Goal: Information Seeking & Learning: Understand process/instructions

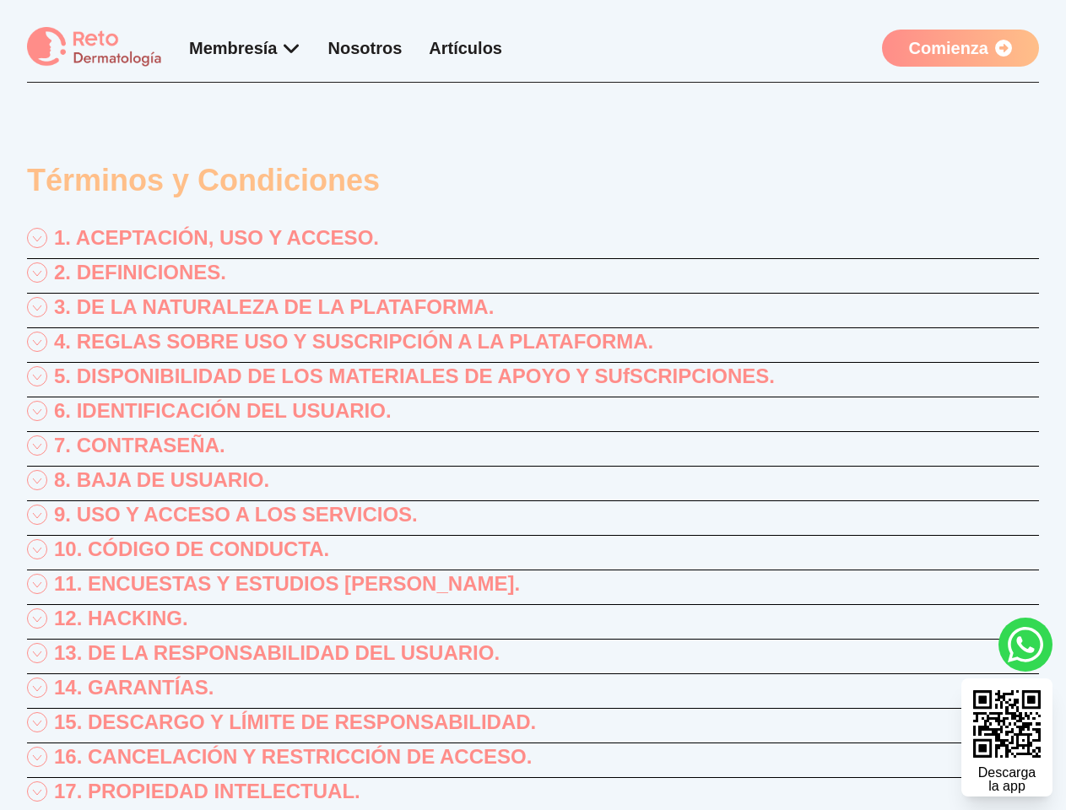
click at [532, 241] on div "1. ACEPTACIÓN, USO Y ACCESO." at bounding box center [533, 241] width 1012 height 35
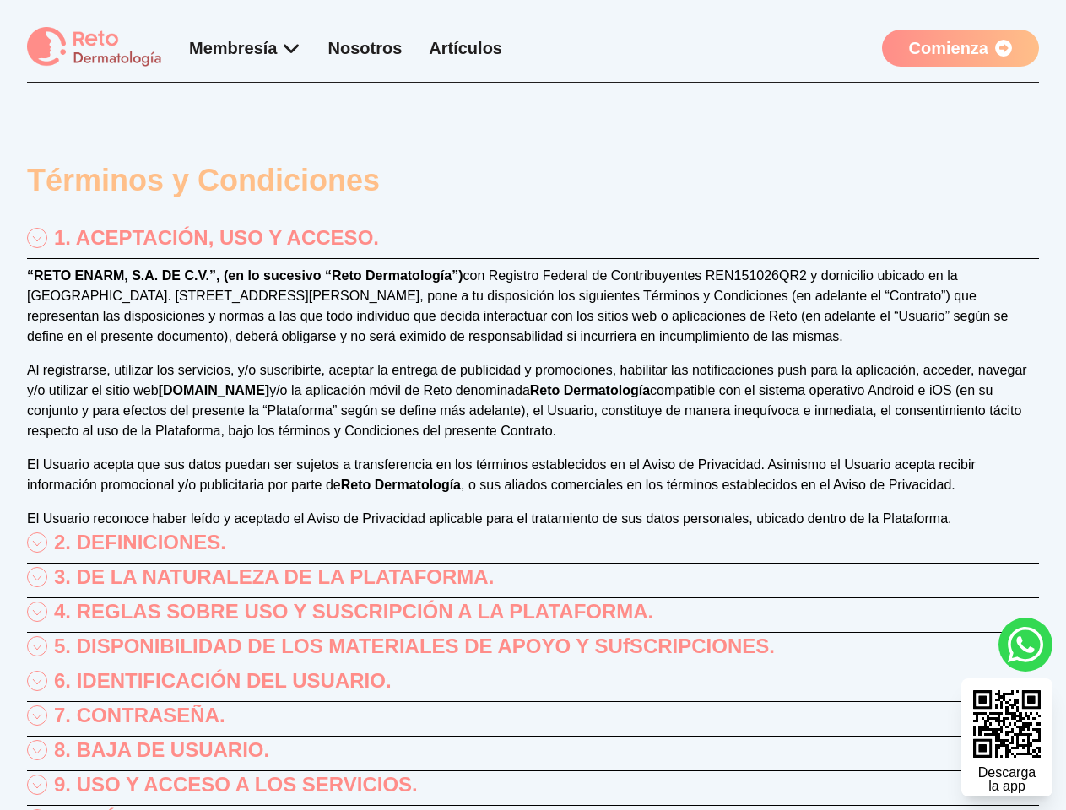
click at [532, 276] on p "“RETO ENARM, S.A. DE C.V.”, (en lo sucesivo “Reto Dermatología”) con Registro F…" at bounding box center [533, 306] width 1012 height 81
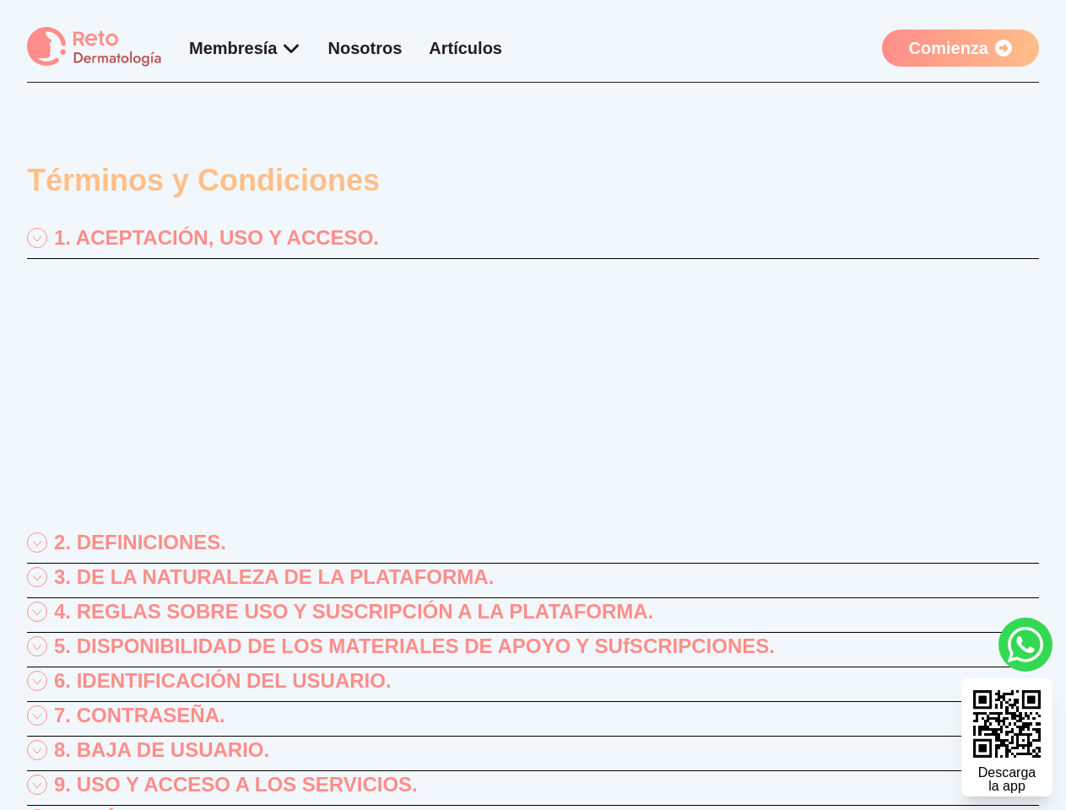
click at [532, 310] on p "“RETO ENARM, S.A. DE C.V.”, (en lo sucesivo “Reto Dermatología”) con Registro F…" at bounding box center [533, 306] width 1012 height 81
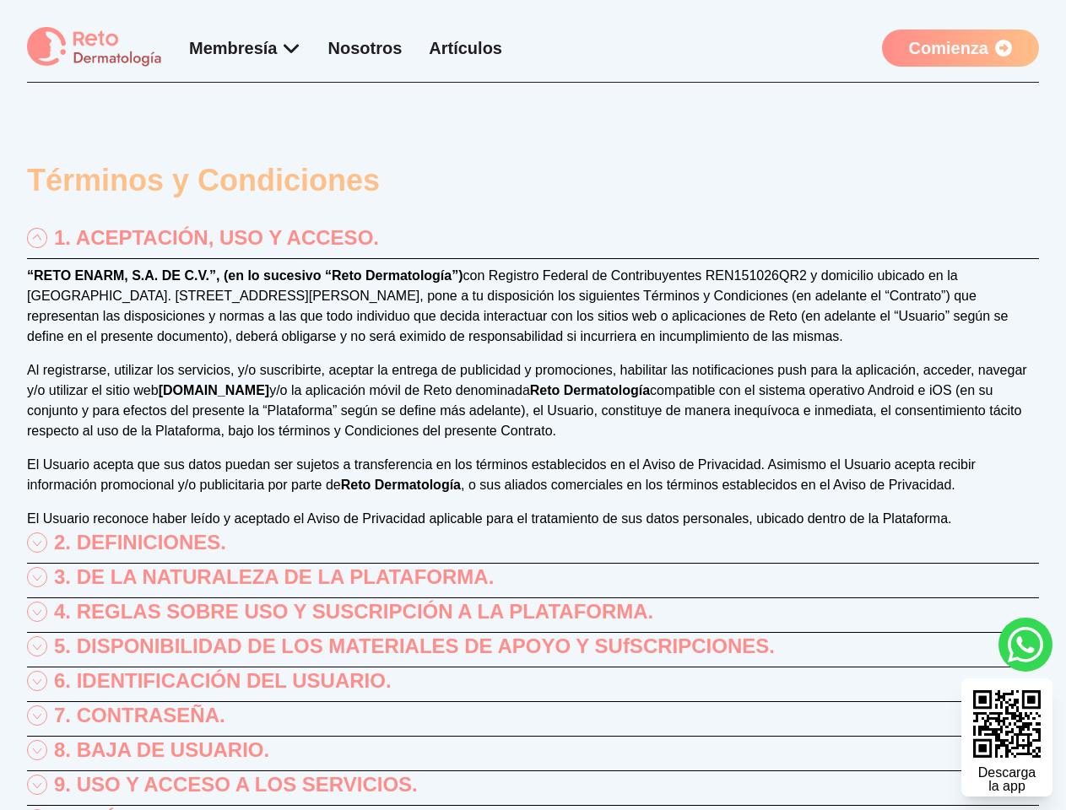
click at [532, 345] on p "“RETO ENARM, S.A. DE C.V.”, (en lo sucesivo “Reto Dermatología”) con Registro F…" at bounding box center [533, 306] width 1012 height 81
click at [532, 380] on div "“RETO ENARM, S.A. DE C.V.”, (en lo sucesivo “Reto Dermatología”) con Registro F…" at bounding box center [533, 397] width 1012 height 263
click at [532, 414] on p "Al registrarse, utilizar los servicios, y/o suscribirte, aceptar la entrega de …" at bounding box center [533, 400] width 1012 height 81
click at [532, 441] on p "Al registrarse, utilizar los servicios, y/o suscribirte, aceptar la entrega de …" at bounding box center [533, 400] width 1012 height 81
click at [532, 483] on p "El Usuario acepta que sus datos puedan ser sujetos a transferencia en los térmi…" at bounding box center [533, 475] width 1012 height 40
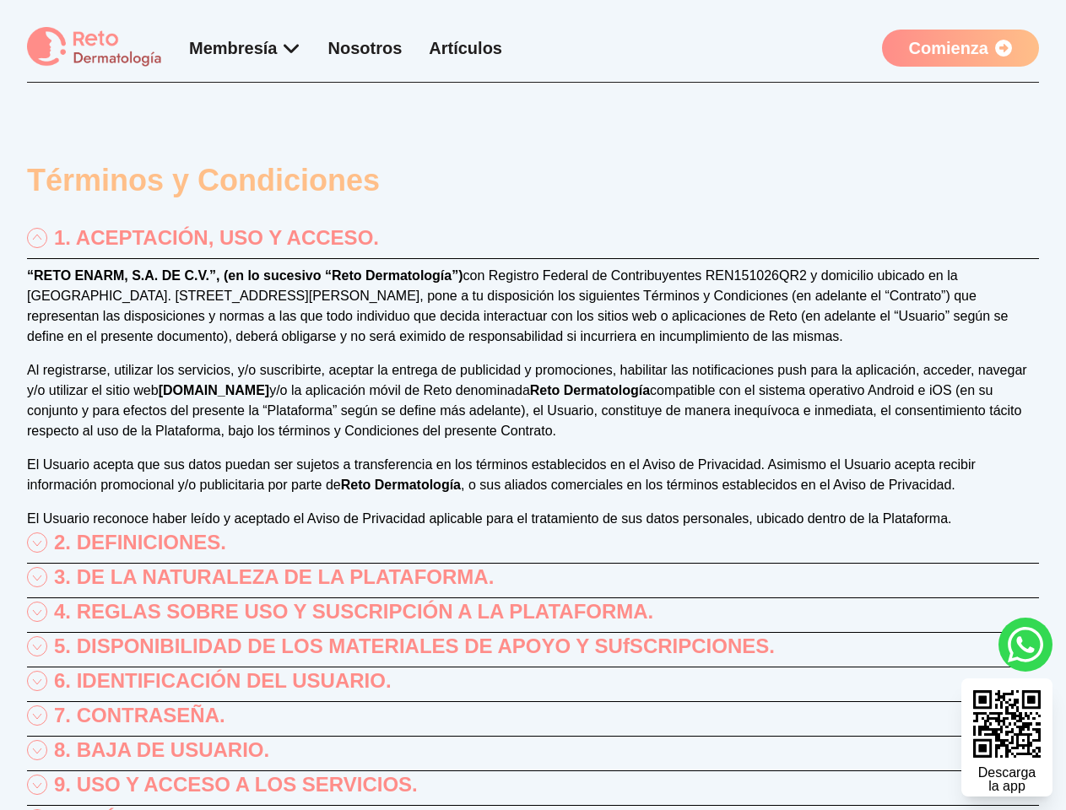
click at [532, 518] on div "“RETO ENARM, S.A. DE C.V.”, (en lo sucesivo “Reto Dermatología”) con Registro F…" at bounding box center [533, 397] width 1012 height 263
click at [532, 553] on div "2. DEFINICIONES." at bounding box center [533, 546] width 1012 height 35
